Goal: Task Accomplishment & Management: Manage account settings

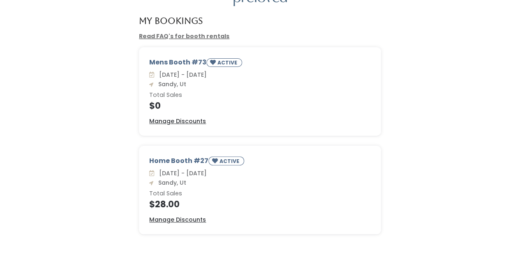
scroll to position [44, 0]
click at [173, 219] on u "Manage Discounts" at bounding box center [177, 220] width 57 height 8
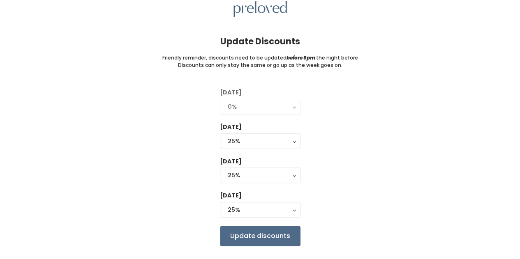
scroll to position [39, 0]
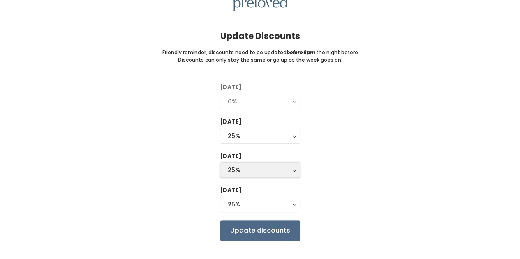
click at [295, 167] on button "25%" at bounding box center [260, 170] width 81 height 16
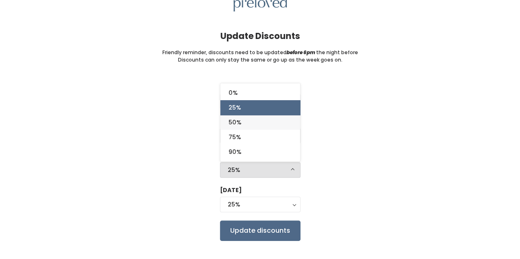
click at [236, 123] on span "50%" at bounding box center [235, 122] width 13 height 9
select select "50%"
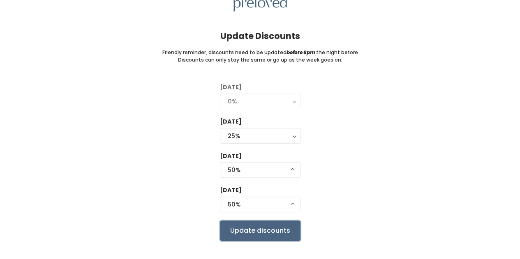
click at [279, 228] on input "Update discounts" at bounding box center [260, 231] width 81 height 21
